Goal: Information Seeking & Learning: Learn about a topic

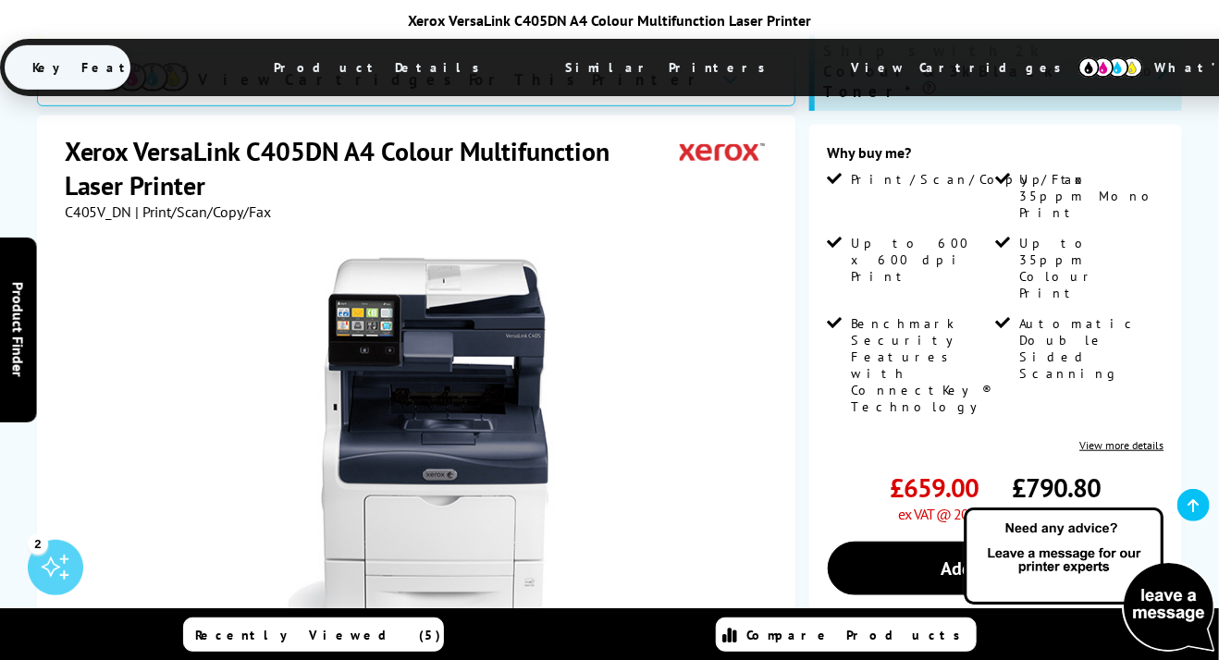
scroll to position [370, 0]
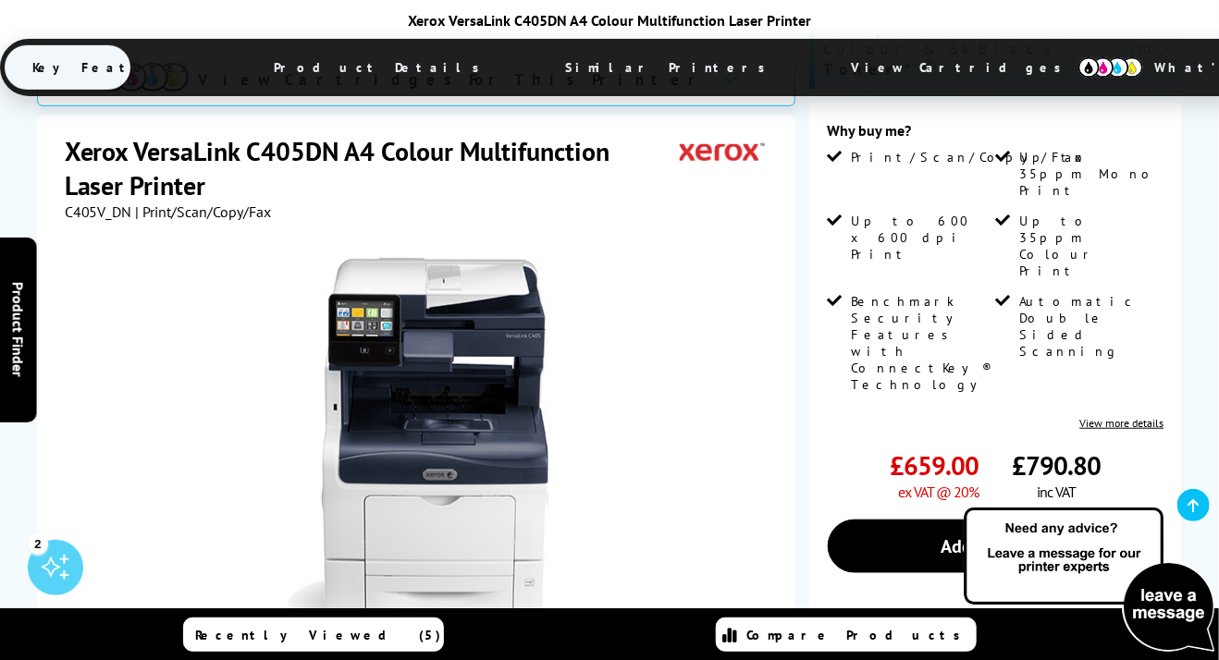
click at [764, 321] on div at bounding box center [419, 429] width 708 height 418
click at [1131, 449] on div "£790.80 inc VAT" at bounding box center [1089, 475] width 152 height 53
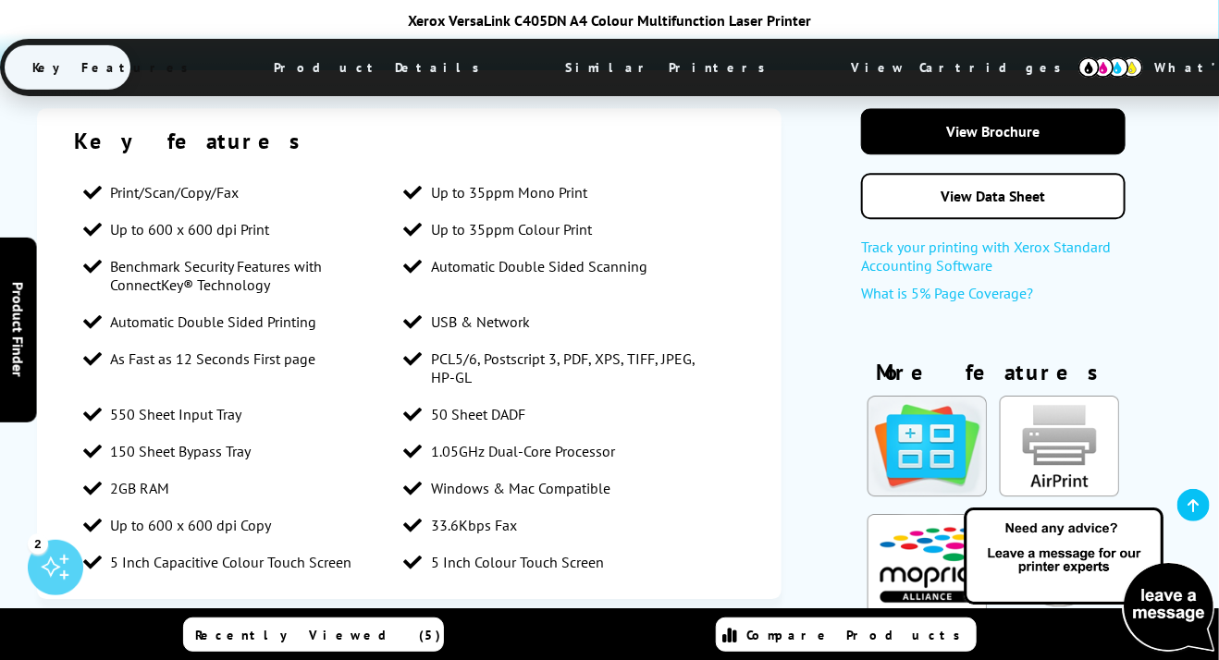
scroll to position [1202, 0]
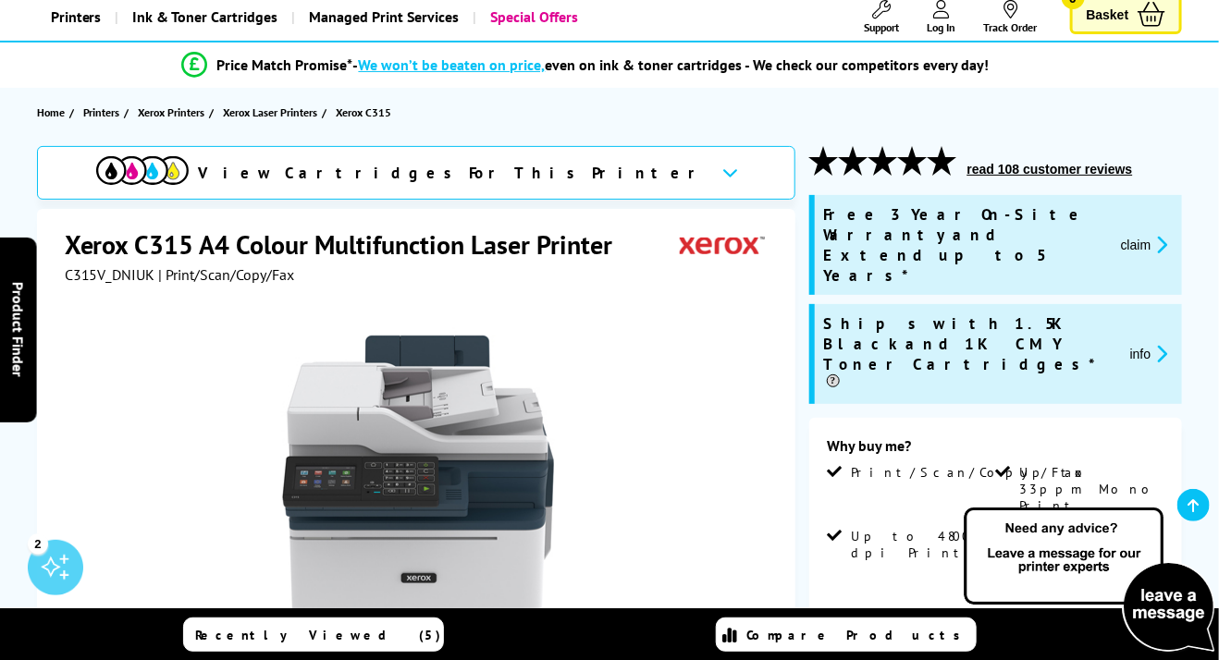
scroll to position [185, 0]
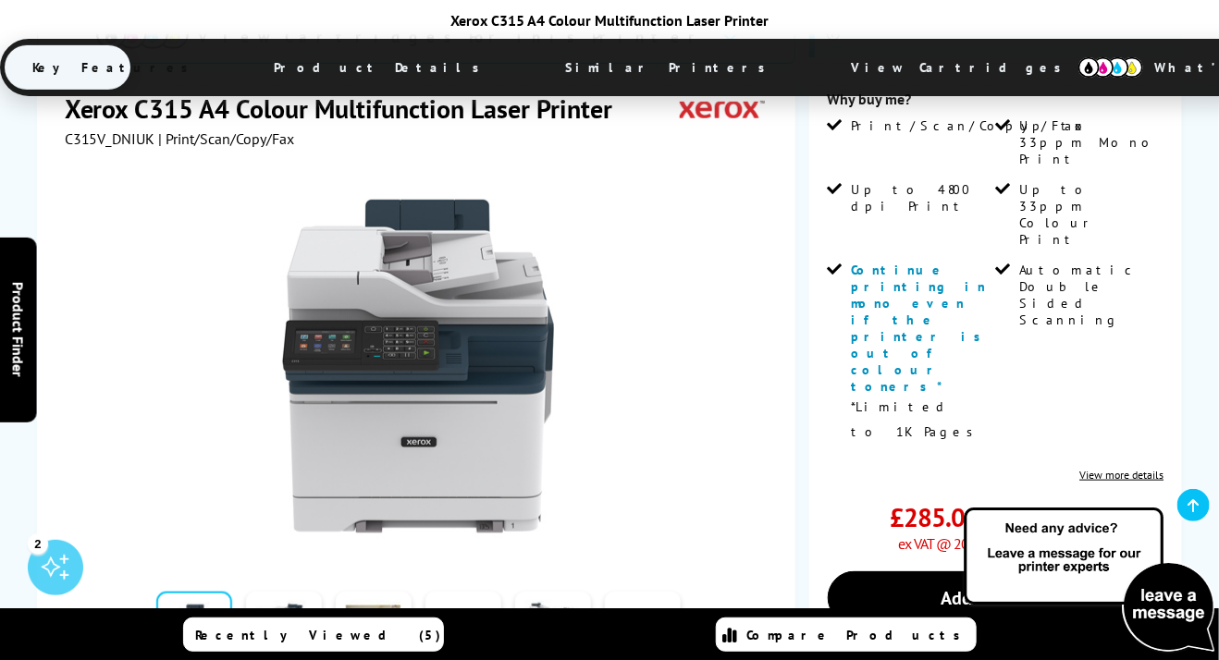
scroll to position [277, 0]
